Goal: Find specific page/section: Find specific page/section

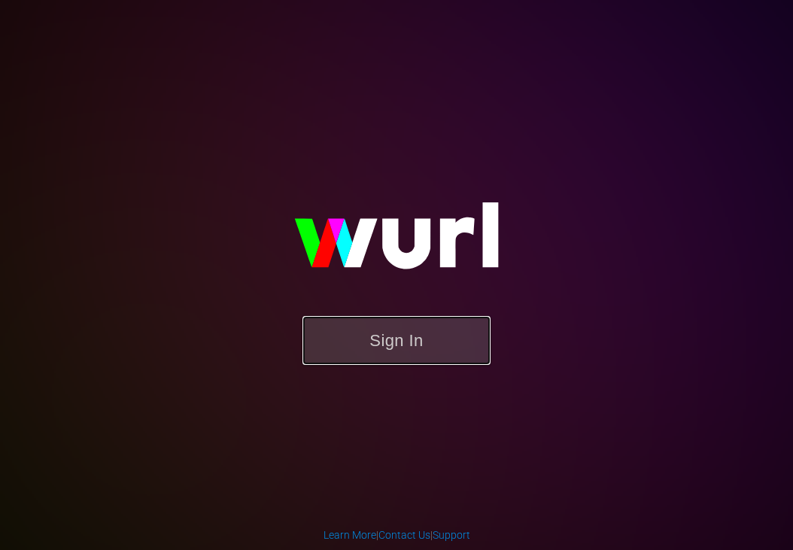
click at [402, 338] on button "Sign In" at bounding box center [396, 340] width 188 height 49
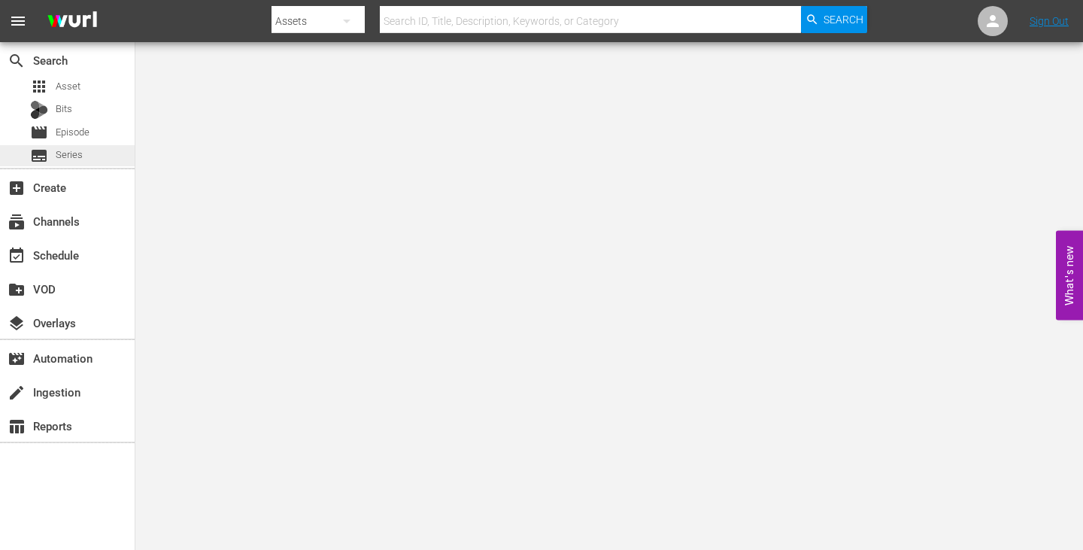
click at [83, 156] on div "subtitles Series" at bounding box center [67, 155] width 135 height 21
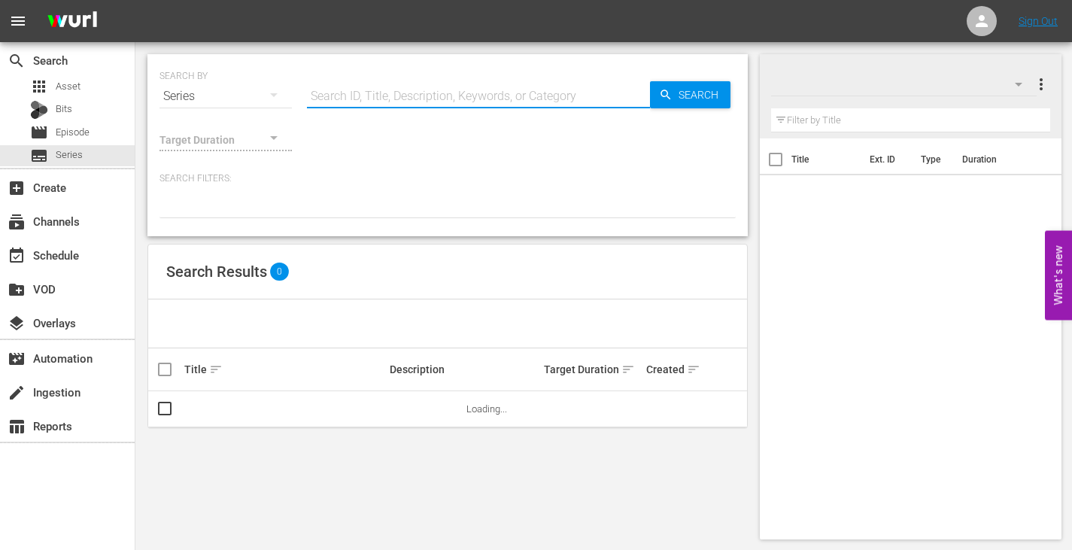
click at [466, 101] on input "text" at bounding box center [478, 96] width 343 height 36
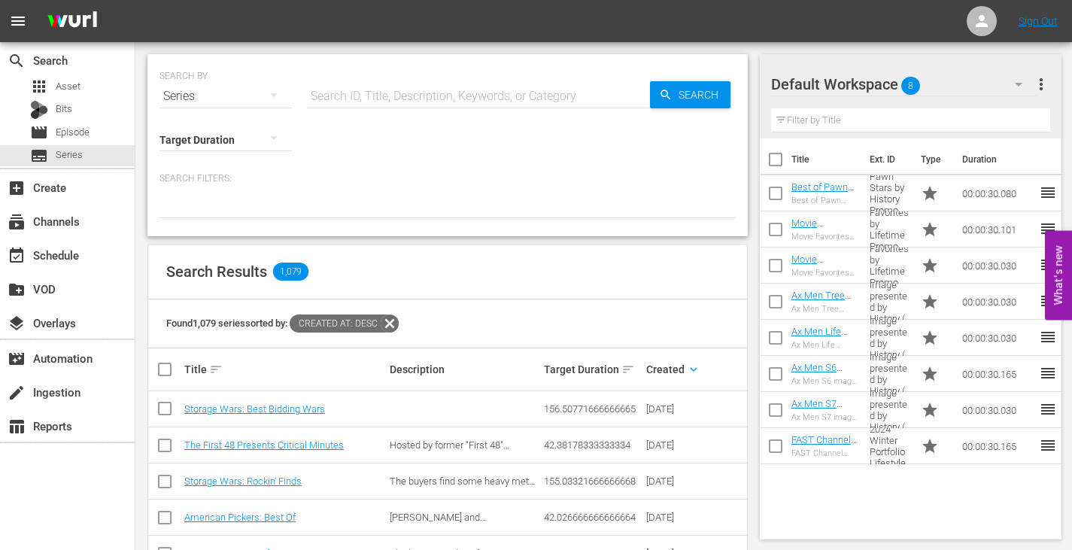
click at [420, 84] on input "text" at bounding box center [478, 96] width 343 height 36
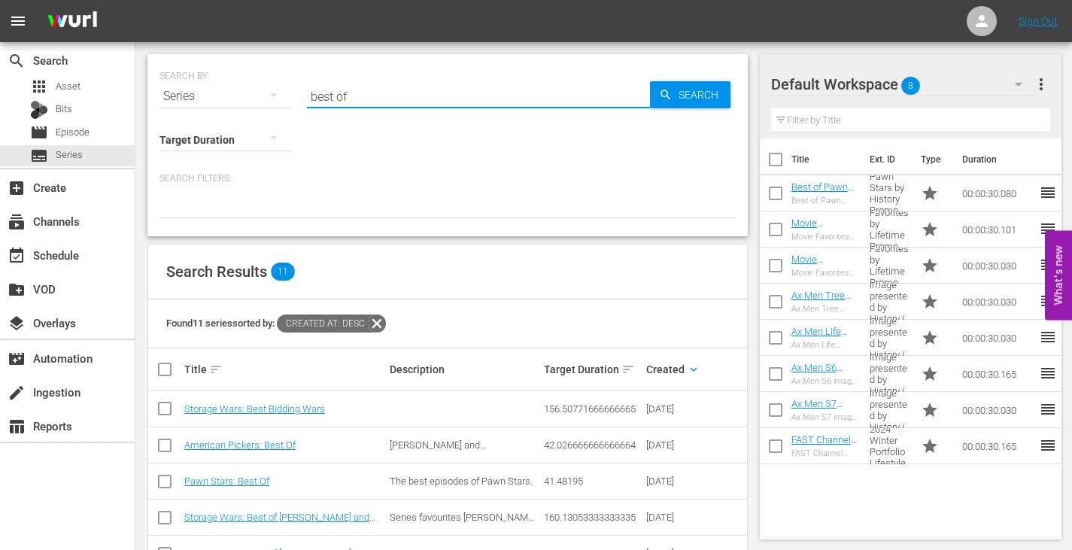
click at [395, 99] on input "best of" at bounding box center [478, 96] width 343 height 36
paste input "Storage Wars: Best Bidding Wars"
type input "Storage Wars: Best Bidding Wars"
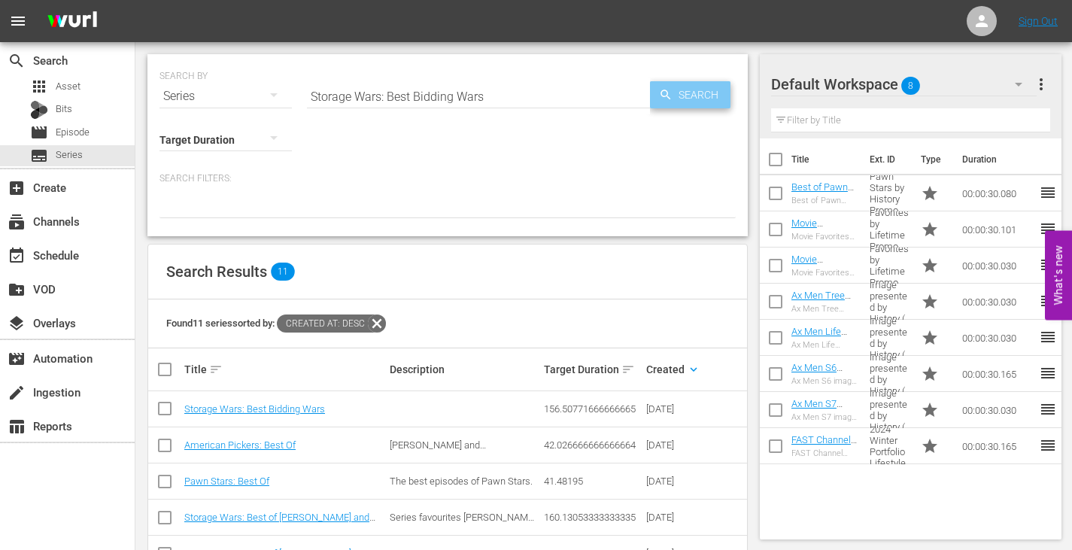
click at [690, 91] on span "Search" at bounding box center [701, 94] width 58 height 27
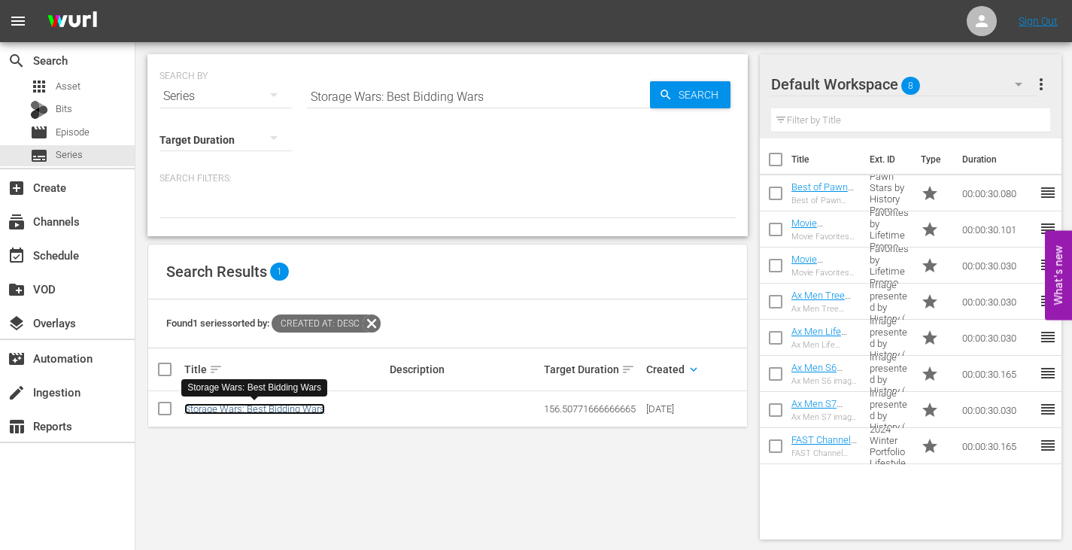
click at [301, 404] on link "Storage Wars: Best Bidding Wars" at bounding box center [254, 408] width 141 height 11
